Goal: Transaction & Acquisition: Download file/media

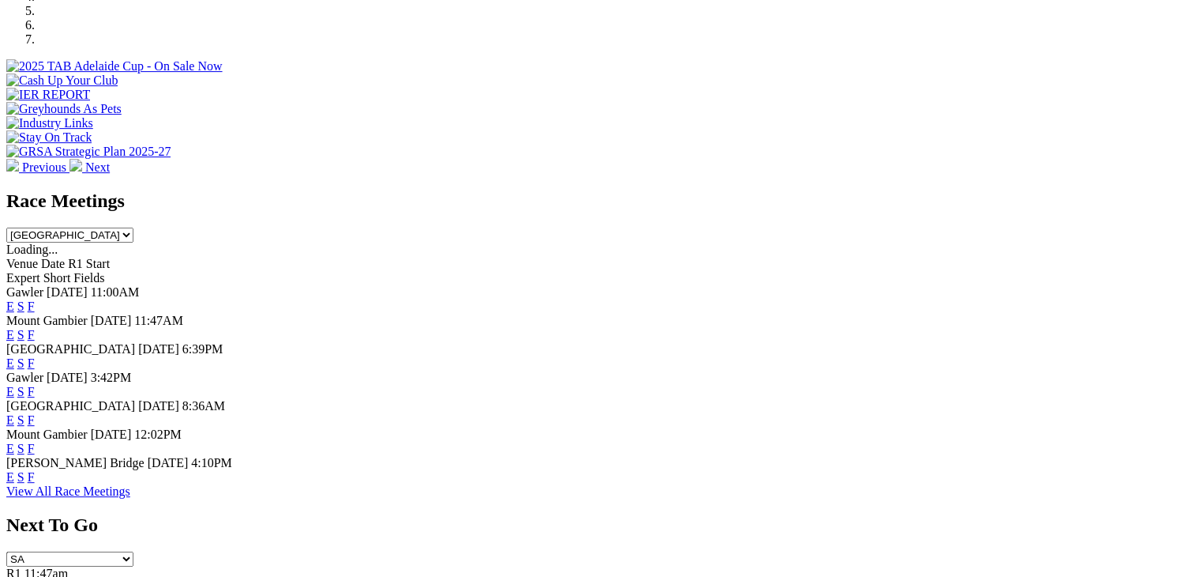
scroll to position [553, 0]
click at [133, 227] on select "[GEOGRAPHIC_DATA] [GEOGRAPHIC_DATA] [GEOGRAPHIC_DATA] [GEOGRAPHIC_DATA] [GEOGRA…" at bounding box center [69, 234] width 127 height 15
select select "[GEOGRAPHIC_DATA]"
click at [133, 227] on select "[GEOGRAPHIC_DATA] [GEOGRAPHIC_DATA] [GEOGRAPHIC_DATA] [GEOGRAPHIC_DATA] [GEOGRA…" at bounding box center [69, 234] width 127 height 15
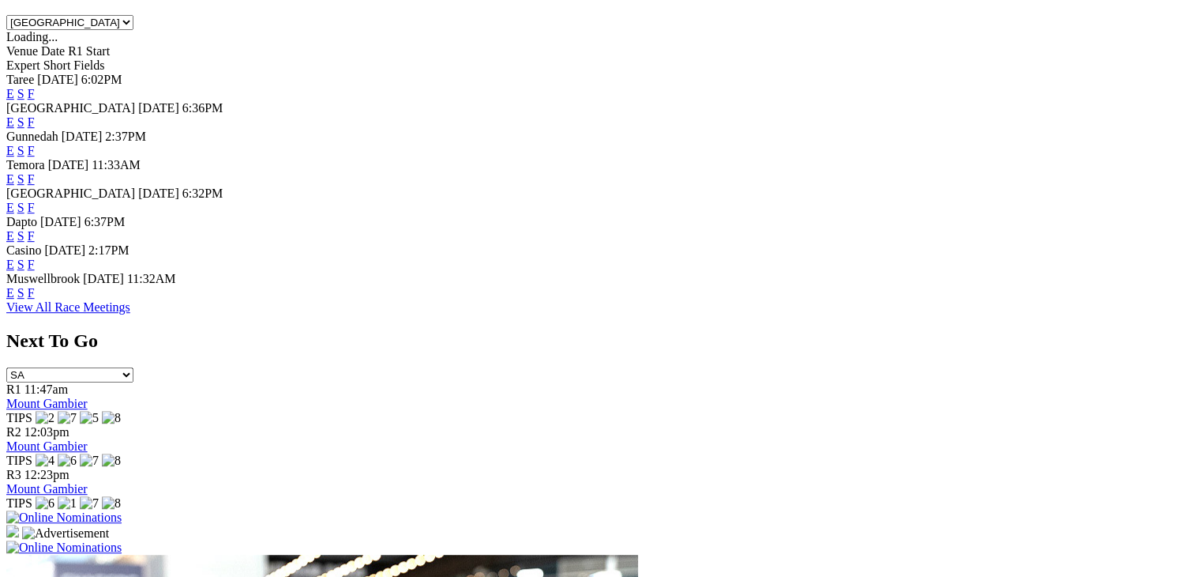
scroll to position [790, 0]
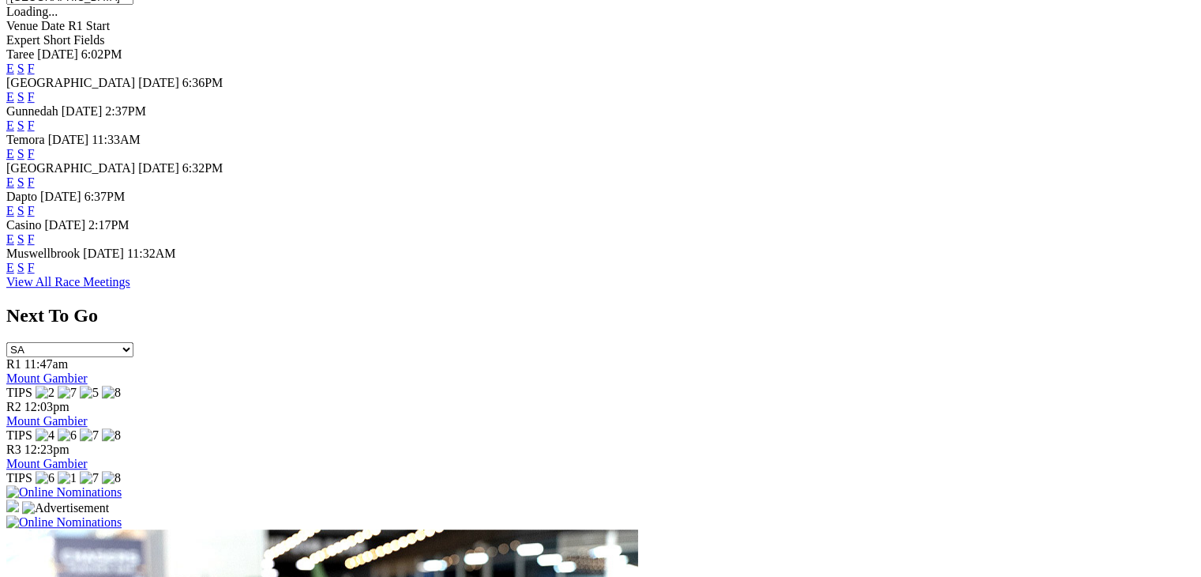
click at [130, 288] on link "View All Race Meetings" at bounding box center [68, 281] width 124 height 13
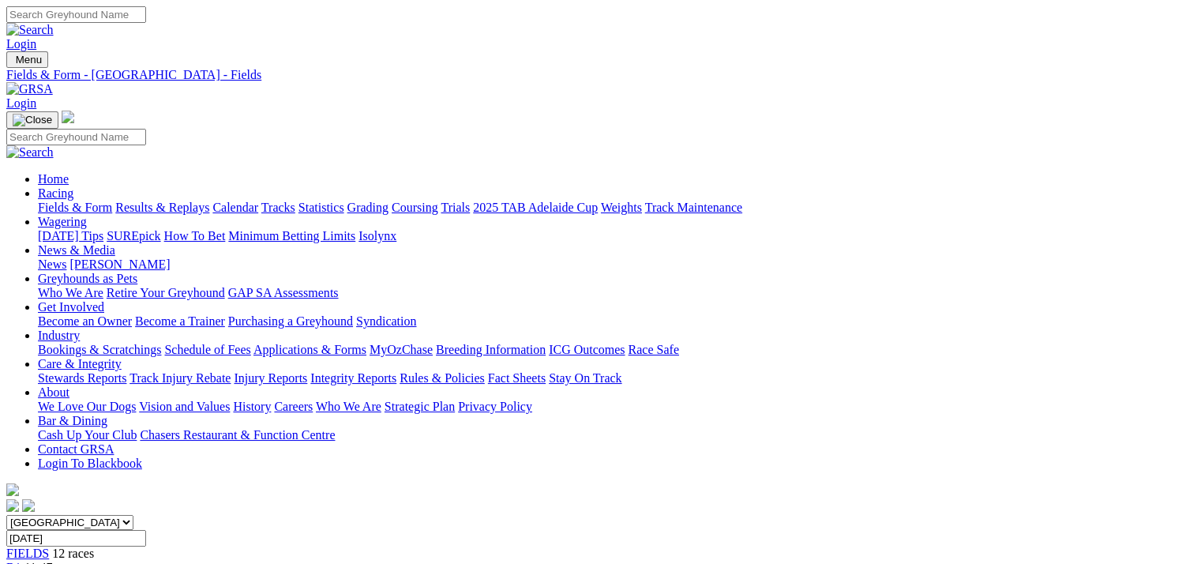
click at [855, 212] on link "CSV (Excel)" at bounding box center [822, 204] width 65 height 13
drag, startPoint x: 878, startPoint y: 351, endPoint x: 872, endPoint y: 365, distance: 15.3
click at [855, 205] on link "CSV (Excel)" at bounding box center [822, 198] width 65 height 13
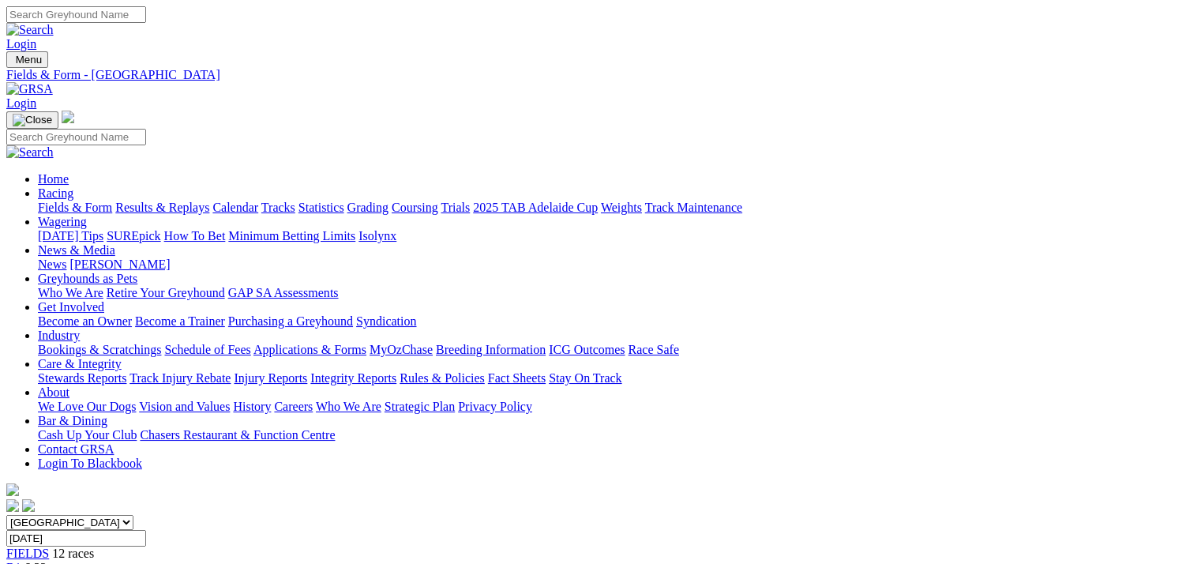
click at [855, 205] on link "CSV (Excel)" at bounding box center [822, 198] width 65 height 13
drag, startPoint x: 885, startPoint y: 349, endPoint x: 885, endPoint y: 397, distance: 48.2
click at [855, 205] on link "CSV (Excel)" at bounding box center [822, 198] width 65 height 13
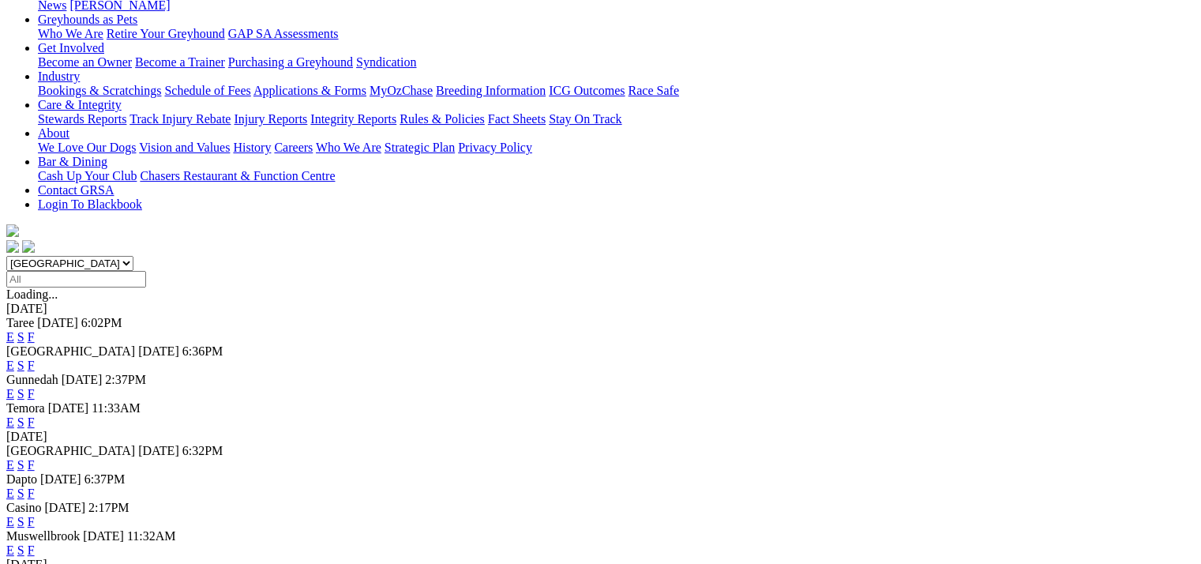
scroll to position [79, 0]
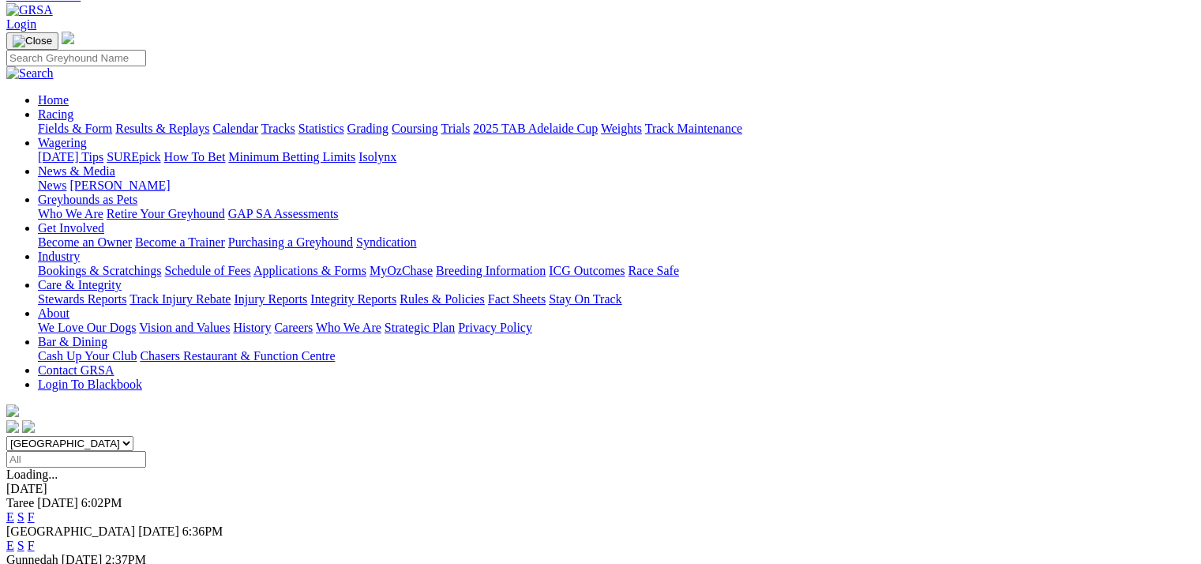
click at [133, 436] on select "South Australia New South Wales Northern Territory Queensland Tasmania Victoria…" at bounding box center [69, 443] width 127 height 15
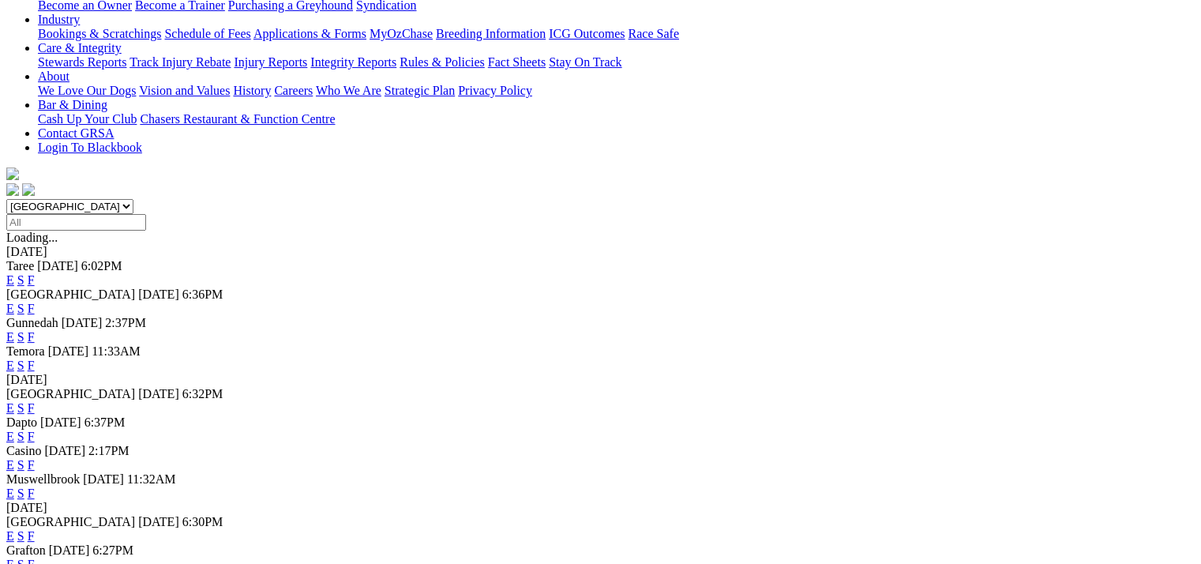
scroll to position [0, 0]
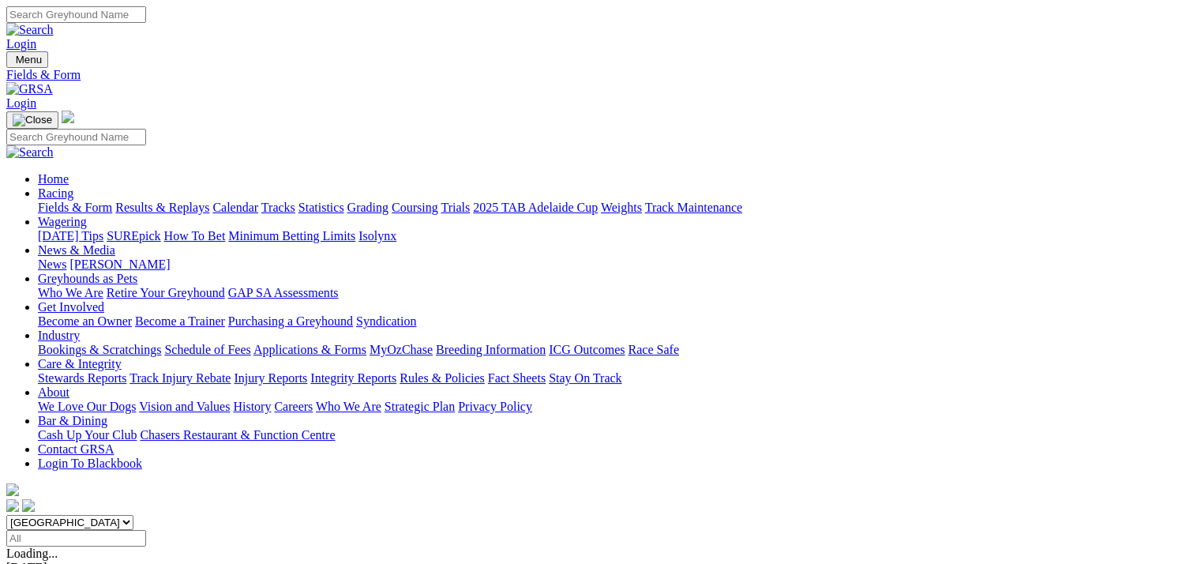
click at [133, 515] on select "South Australia New South Wales Northern Territory Queensland Tasmania Victoria…" at bounding box center [69, 522] width 127 height 15
click at [106, 515] on select "South Australia New South Wales Northern Territory Queensland Tasmania Victoria…" at bounding box center [69, 522] width 127 height 15
click at [133, 515] on select "South Australia New South Wales Northern Territory Queensland Tasmania Victoria…" at bounding box center [69, 522] width 127 height 15
click at [106, 515] on select "South Australia New South Wales Northern Territory Queensland Tasmania Victoria…" at bounding box center [69, 522] width 127 height 15
click at [133, 515] on select "South Australia New South Wales Northern Territory Queensland Tasmania Victoria…" at bounding box center [69, 522] width 127 height 15
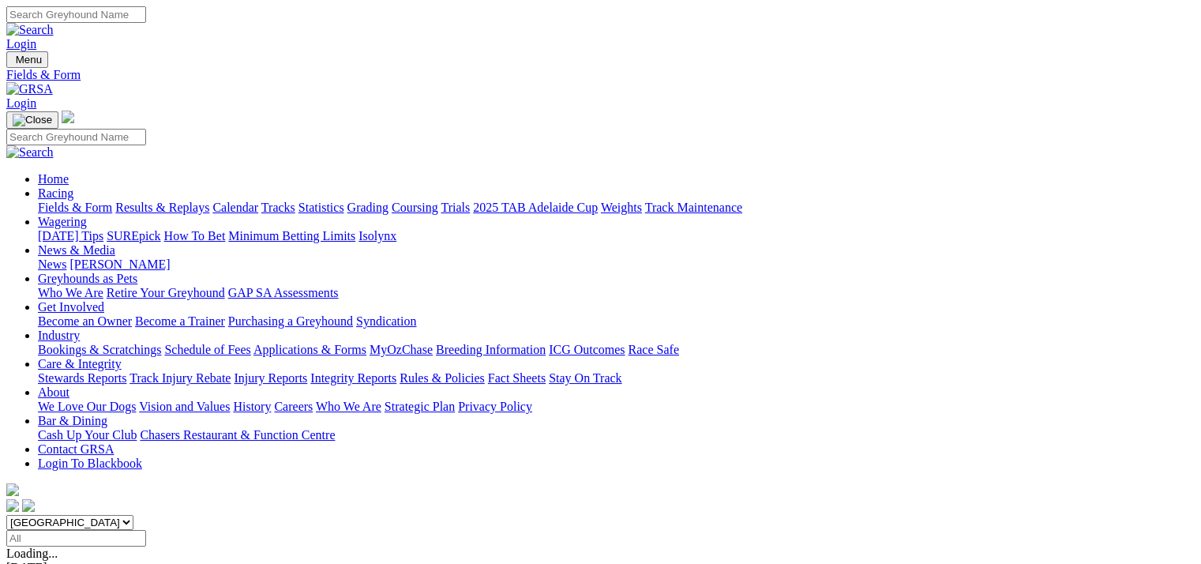
click at [106, 515] on select "South Australia New South Wales Northern Territory Queensland Tasmania Victoria…" at bounding box center [69, 522] width 127 height 15
click at [133, 515] on select "South Australia New South Wales Northern Territory Queensland Tasmania Victoria…" at bounding box center [69, 522] width 127 height 15
click at [106, 515] on select "South Australia New South Wales Northern Territory Queensland Tasmania Victoria…" at bounding box center [69, 522] width 127 height 15
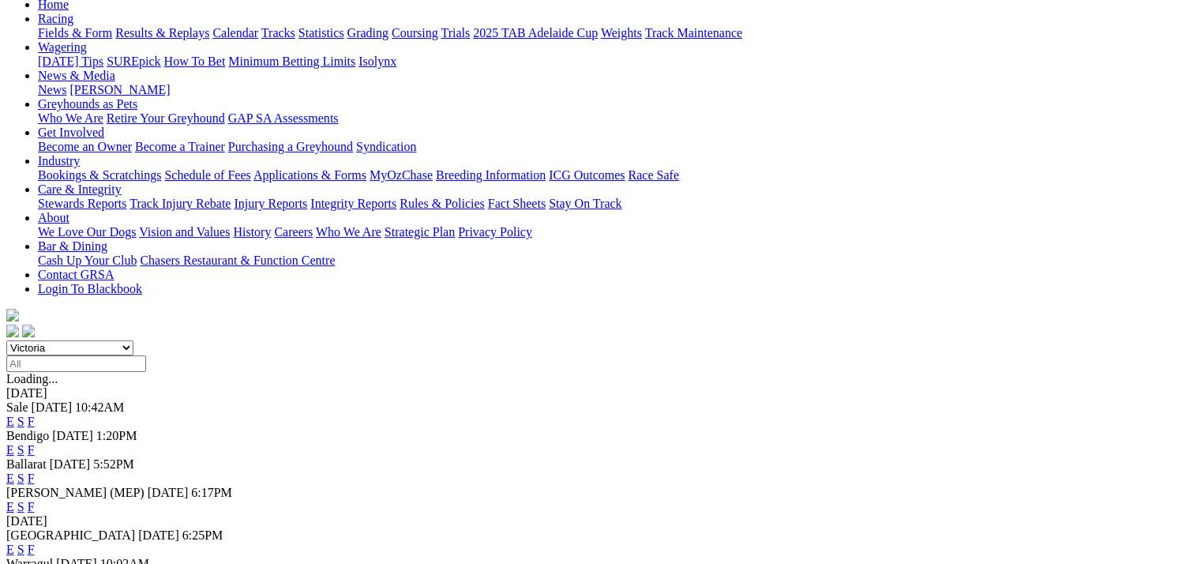
scroll to position [79, 0]
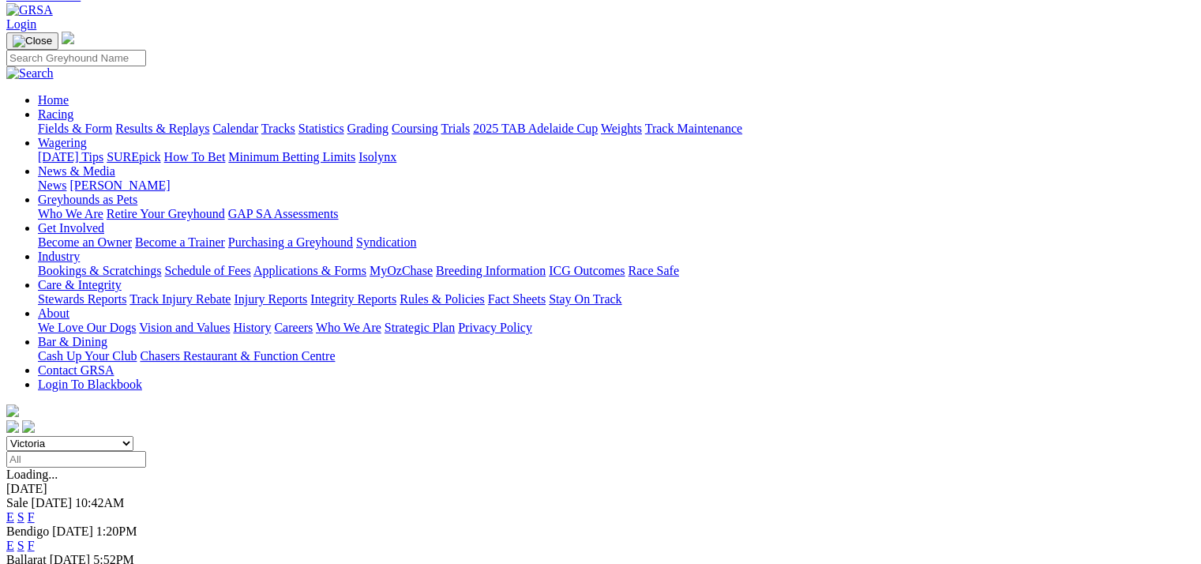
click at [133, 436] on select "South Australia New South Wales Northern Territory Queensland Tasmania Victoria…" at bounding box center [69, 443] width 127 height 15
select select "WA"
click at [106, 436] on select "South Australia New South Wales Northern Territory Queensland Tasmania Victoria…" at bounding box center [69, 443] width 127 height 15
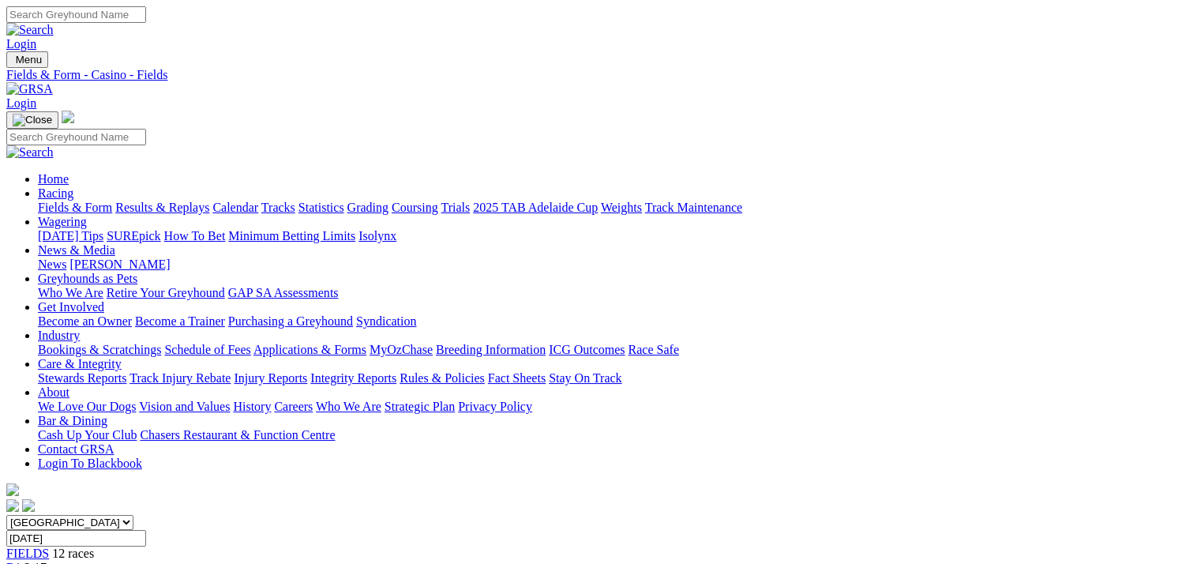
drag, startPoint x: 887, startPoint y: 346, endPoint x: 887, endPoint y: 383, distance: 37.1
click at [855, 205] on link "CSV (Excel)" at bounding box center [822, 198] width 65 height 13
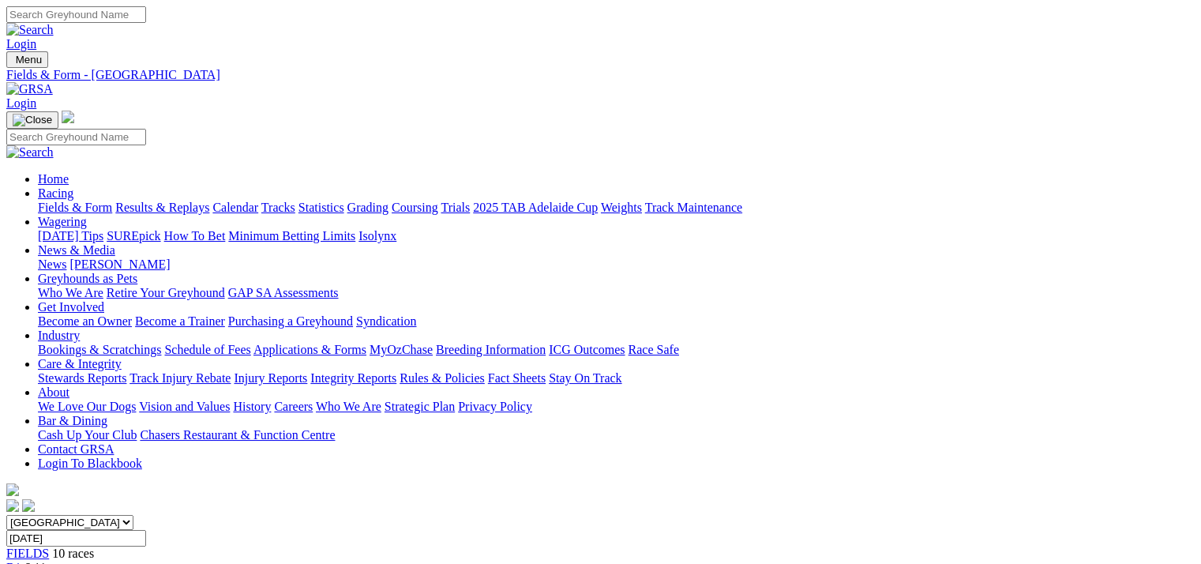
click at [855, 205] on link "CSV (Excel)" at bounding box center [822, 198] width 65 height 13
drag, startPoint x: 923, startPoint y: 344, endPoint x: 906, endPoint y: 389, distance: 48.0
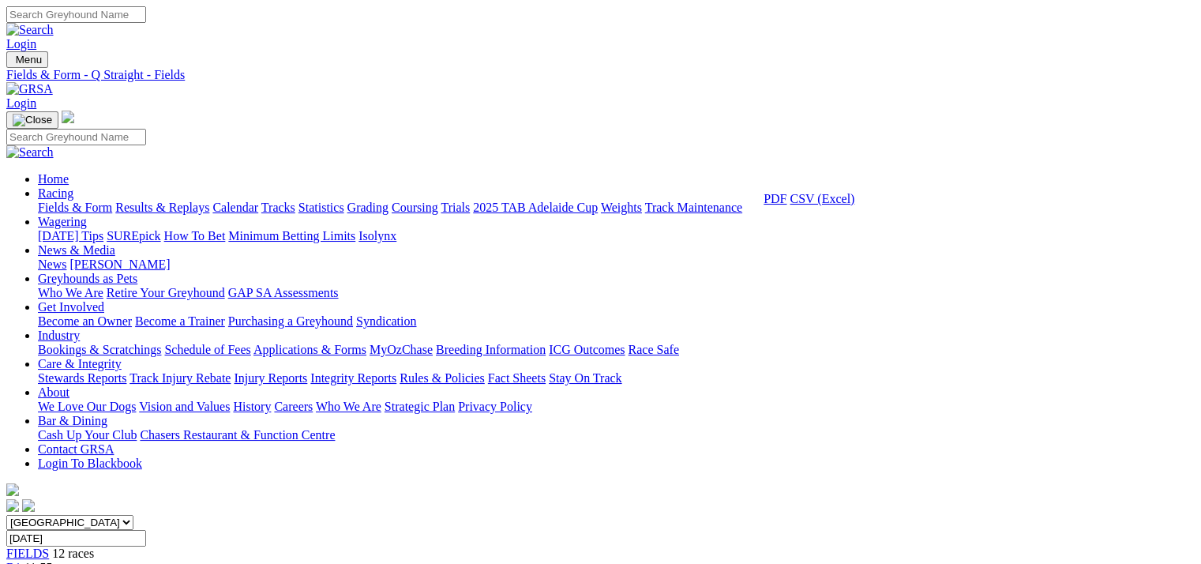
drag, startPoint x: 897, startPoint y: 408, endPoint x: 891, endPoint y: 399, distance: 10.7
click at [855, 205] on link "CSV (Excel)" at bounding box center [822, 198] width 65 height 13
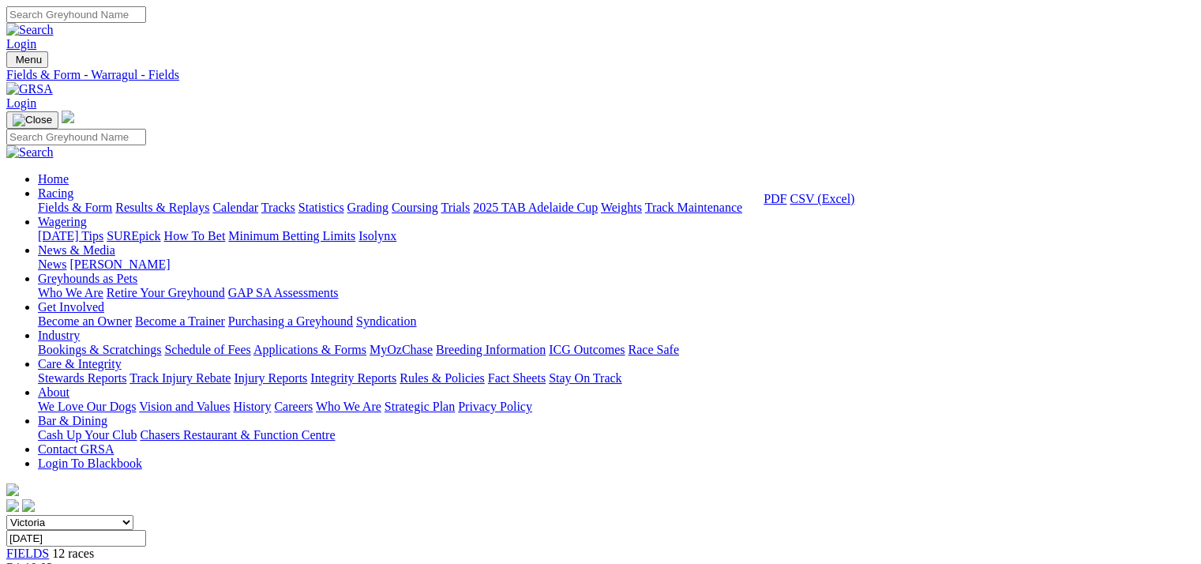
drag, startPoint x: 888, startPoint y: 412, endPoint x: 869, endPoint y: 348, distance: 66.0
click at [855, 205] on link "CSV (Excel)" at bounding box center [822, 198] width 65 height 13
drag, startPoint x: 913, startPoint y: 351, endPoint x: 910, endPoint y: 365, distance: 14.6
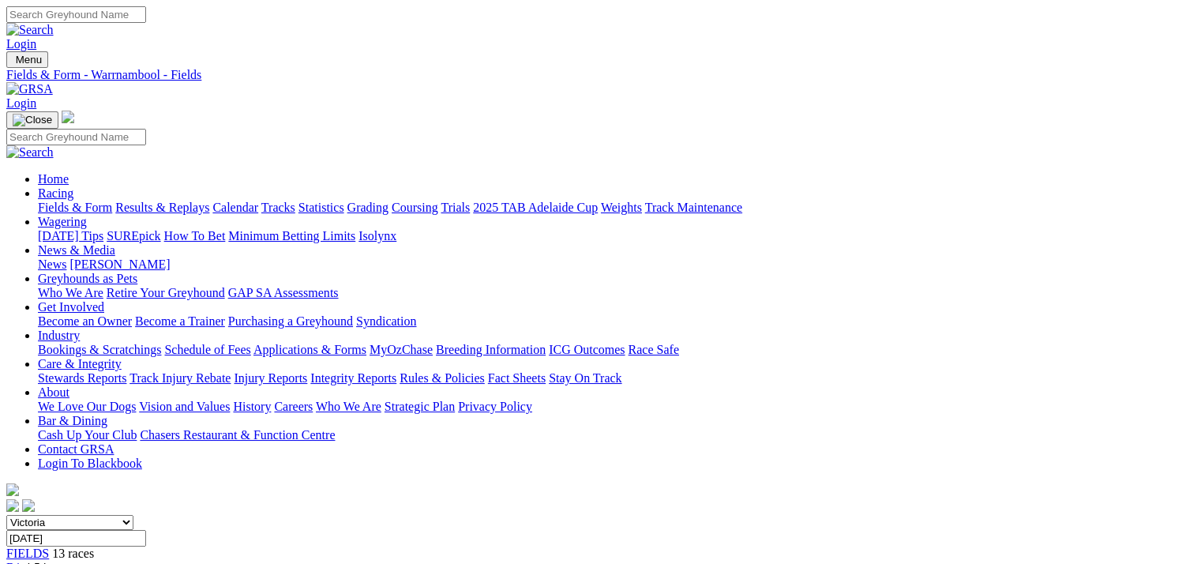
click at [855, 205] on link "CSV (Excel)" at bounding box center [822, 198] width 65 height 13
drag, startPoint x: 926, startPoint y: 351, endPoint x: 910, endPoint y: 408, distance: 59.0
click at [855, 205] on link "CSV (Excel)" at bounding box center [822, 198] width 65 height 13
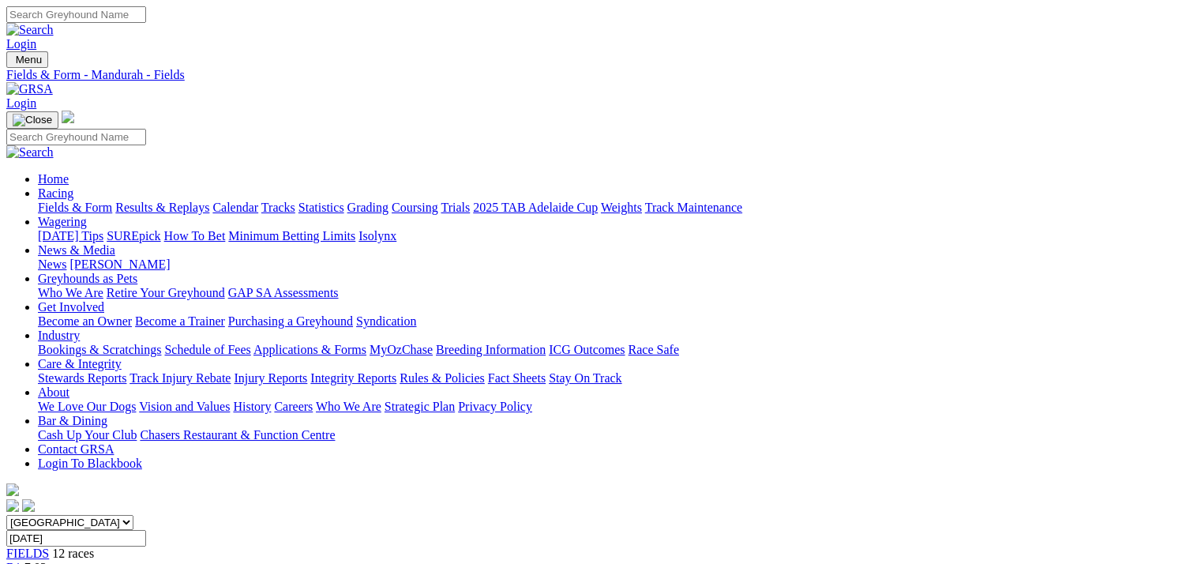
drag, startPoint x: 919, startPoint y: 352, endPoint x: 914, endPoint y: 374, distance: 22.0
click at [855, 205] on link "CSV (Excel)" at bounding box center [822, 198] width 65 height 13
drag, startPoint x: 1175, startPoint y: 210, endPoint x: 1126, endPoint y: 184, distance: 55.5
